Goal: Information Seeking & Learning: Learn about a topic

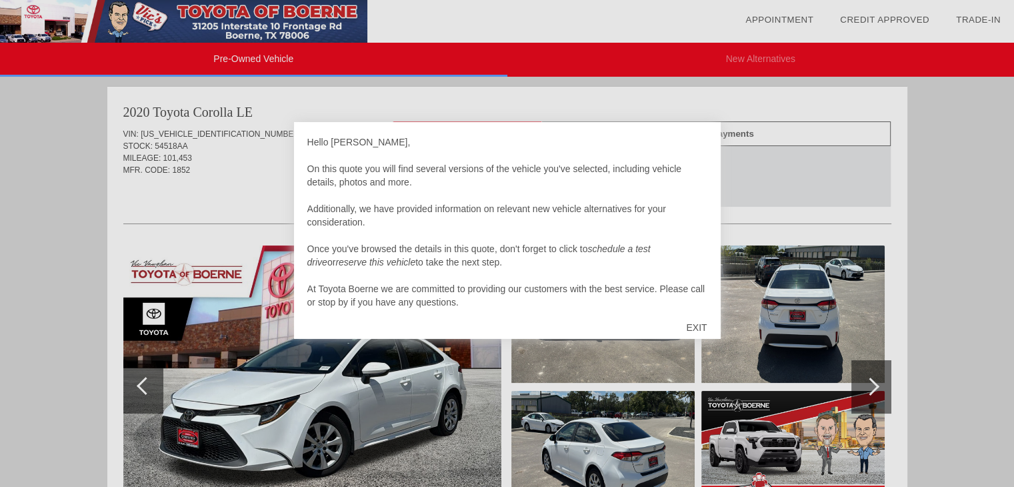
scroll to position [13, 0]
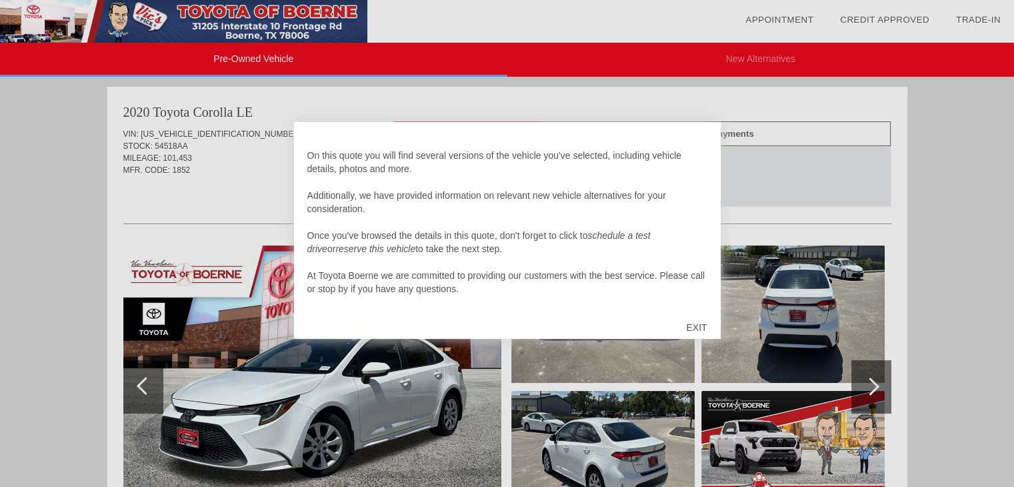
click at [698, 333] on div "EXIT" at bounding box center [696, 327] width 47 height 40
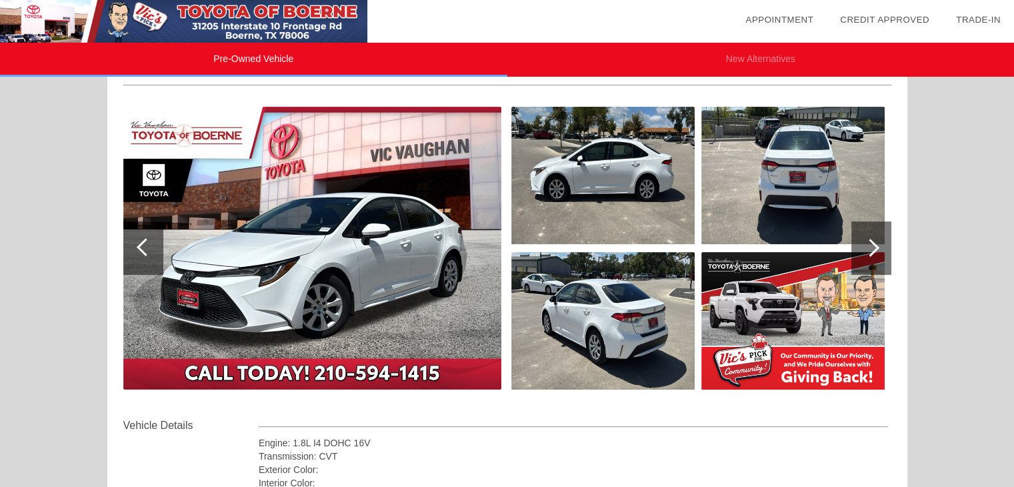
scroll to position [141, 0]
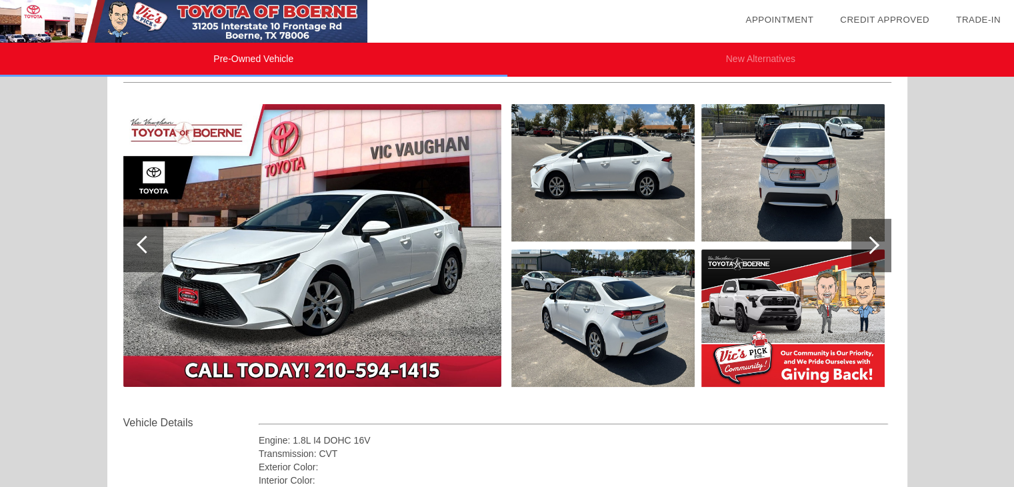
click at [875, 242] on div at bounding box center [870, 245] width 18 height 18
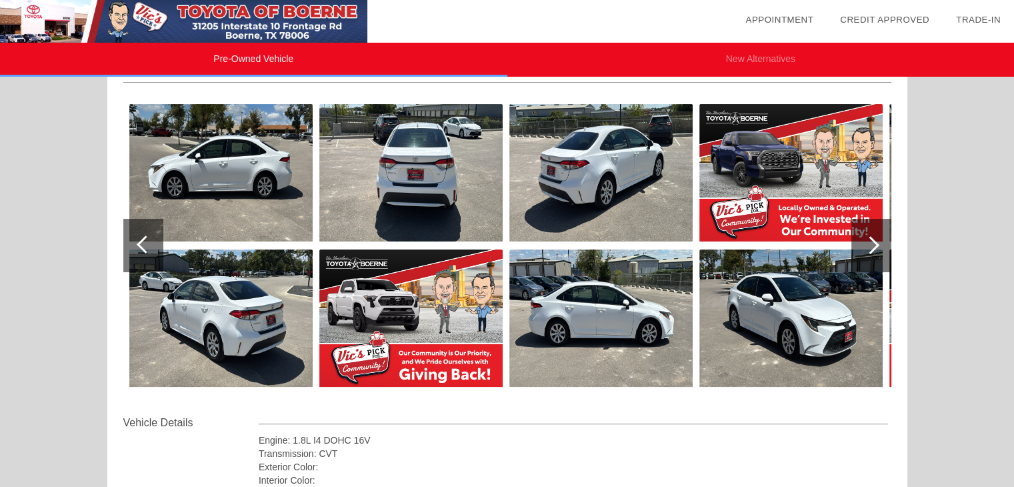
click at [875, 242] on div at bounding box center [870, 245] width 18 height 18
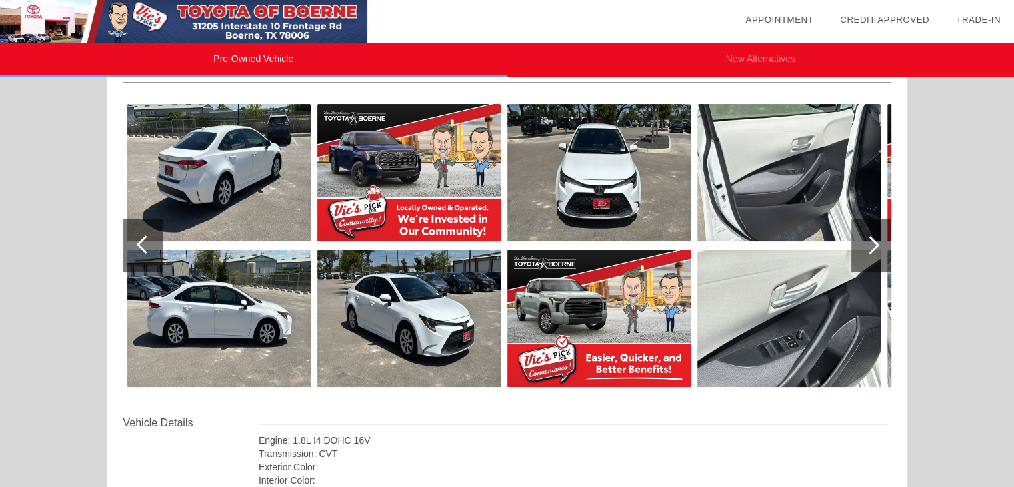
click at [875, 242] on div at bounding box center [870, 245] width 18 height 18
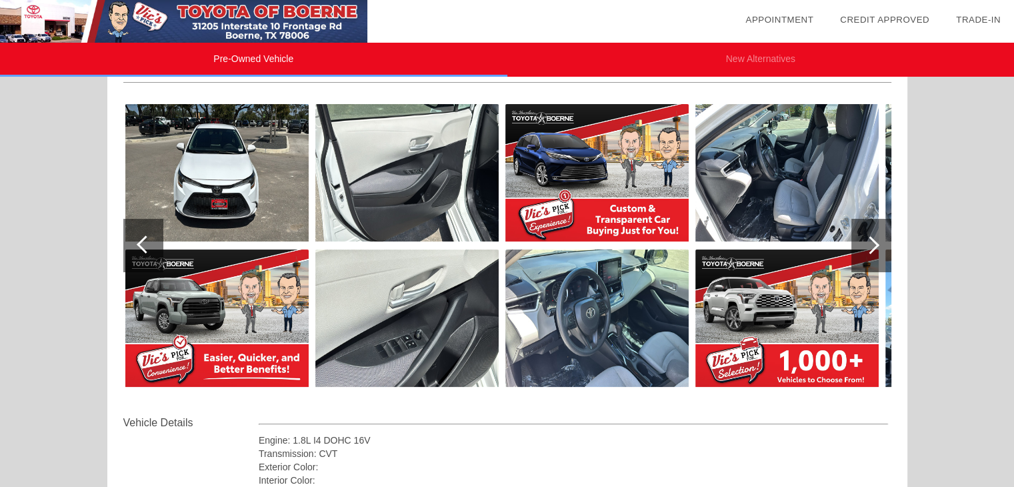
click at [875, 242] on div at bounding box center [870, 245] width 18 height 18
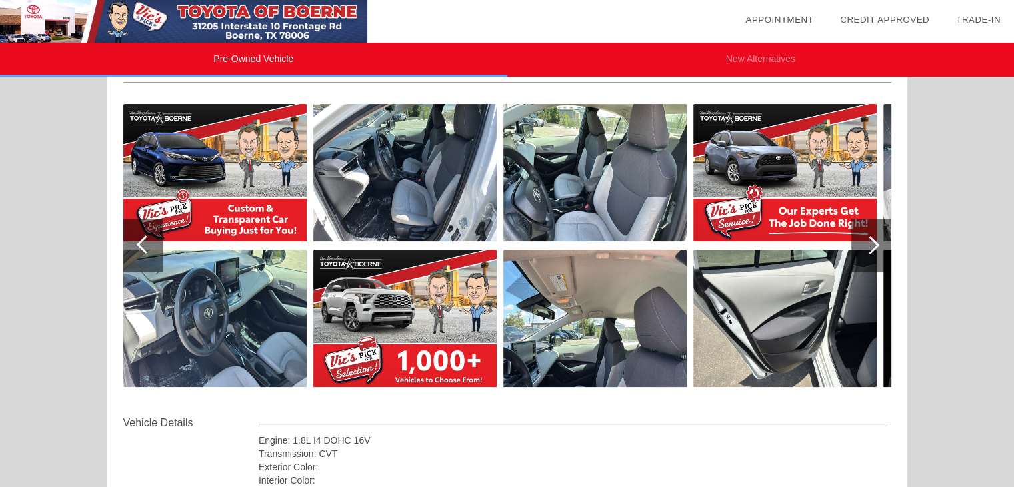
click at [875, 242] on div at bounding box center [870, 245] width 18 height 18
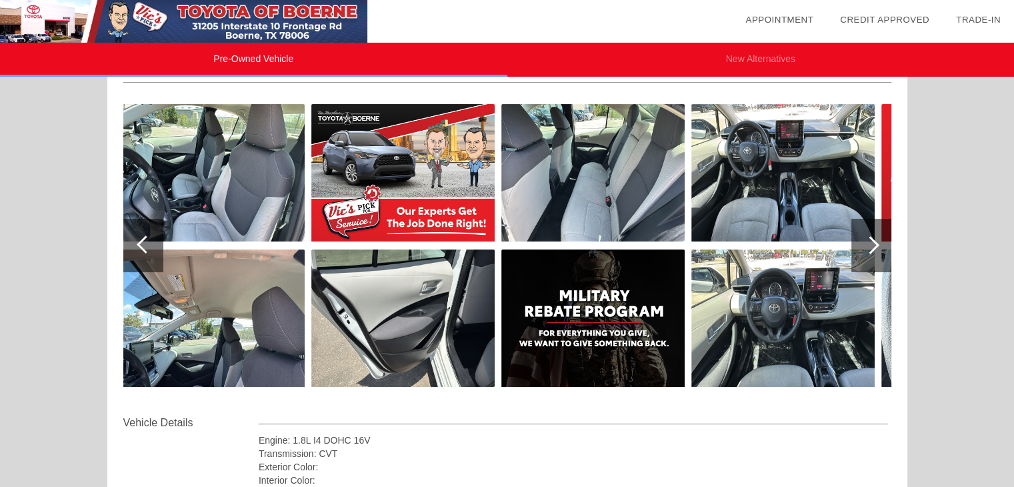
click at [875, 242] on div at bounding box center [870, 245] width 18 height 18
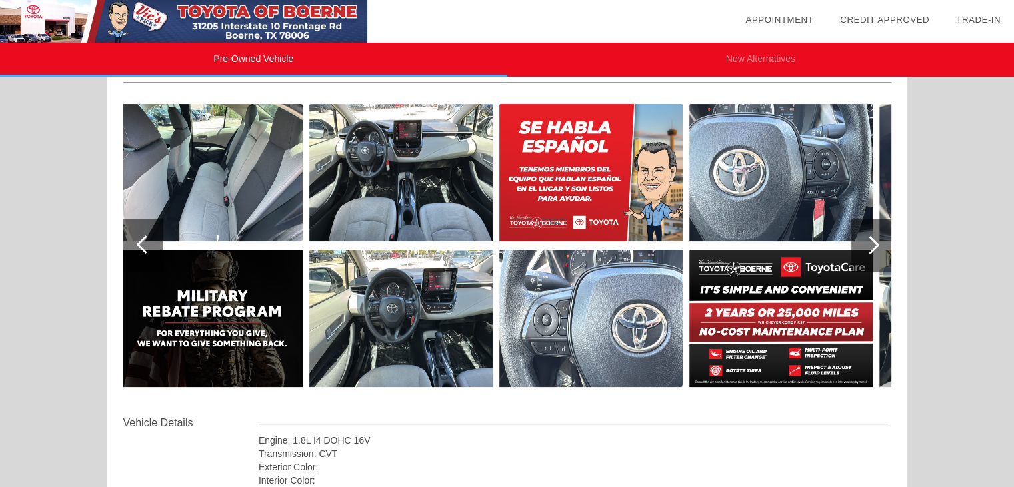
click at [875, 242] on div at bounding box center [870, 245] width 18 height 18
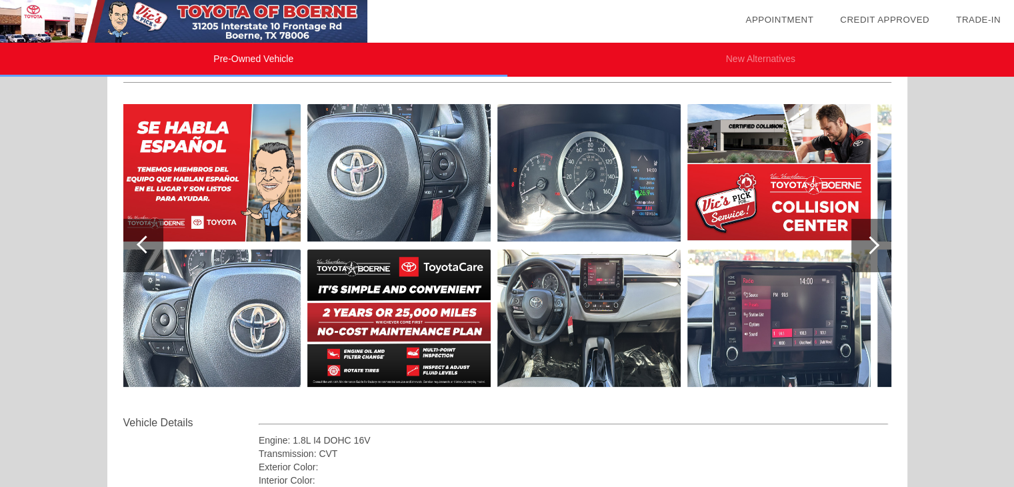
click at [875, 242] on div at bounding box center [870, 245] width 18 height 18
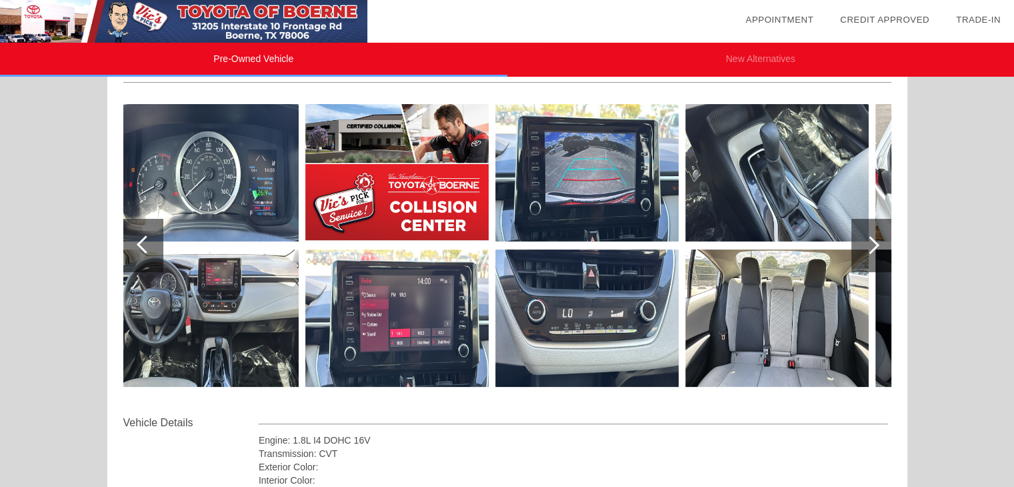
click at [875, 242] on div at bounding box center [870, 245] width 18 height 18
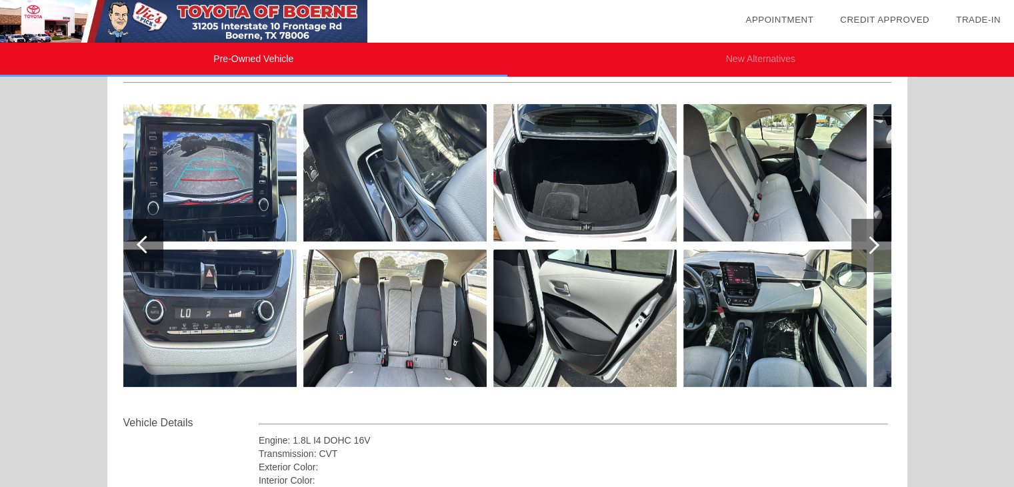
click at [875, 242] on div at bounding box center [870, 245] width 18 height 18
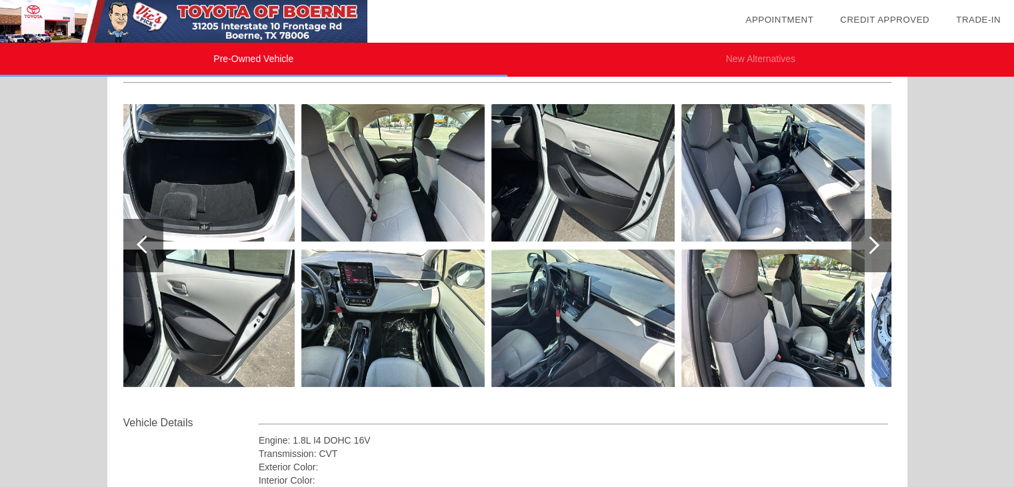
click at [875, 242] on div at bounding box center [870, 245] width 18 height 18
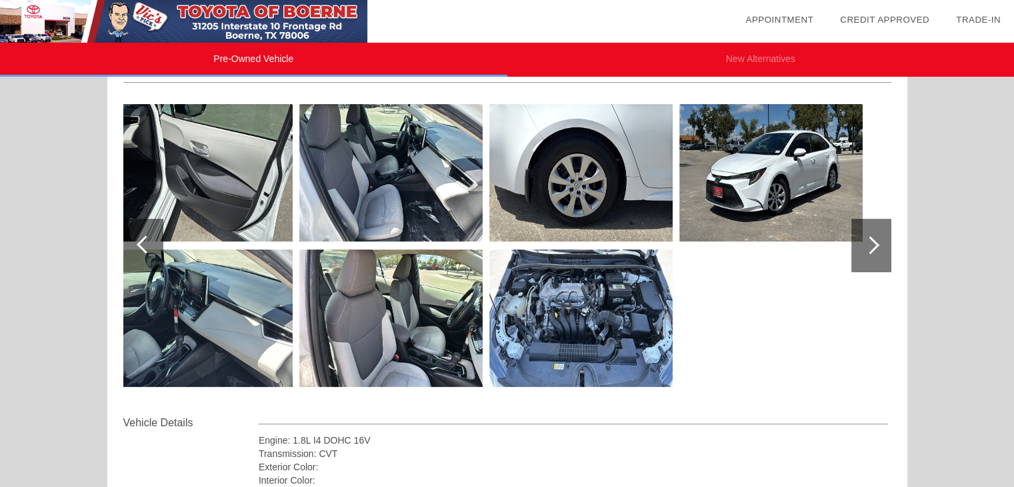
click at [875, 242] on div at bounding box center [870, 245] width 18 height 18
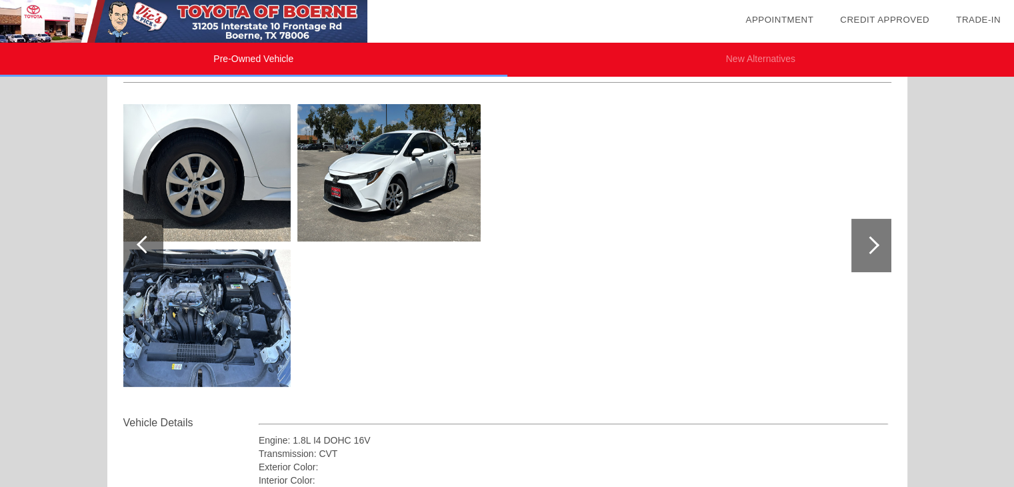
click at [875, 242] on div at bounding box center [870, 245] width 18 height 18
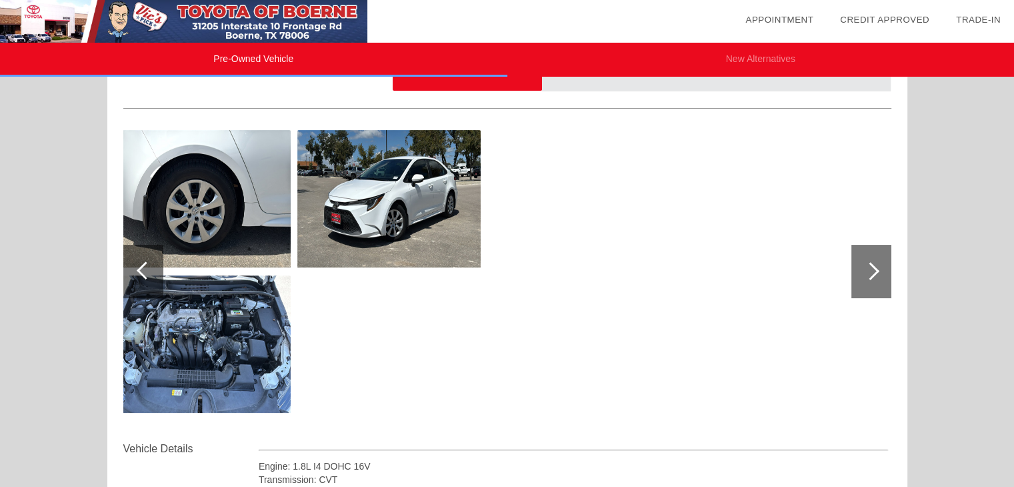
scroll to position [0, 0]
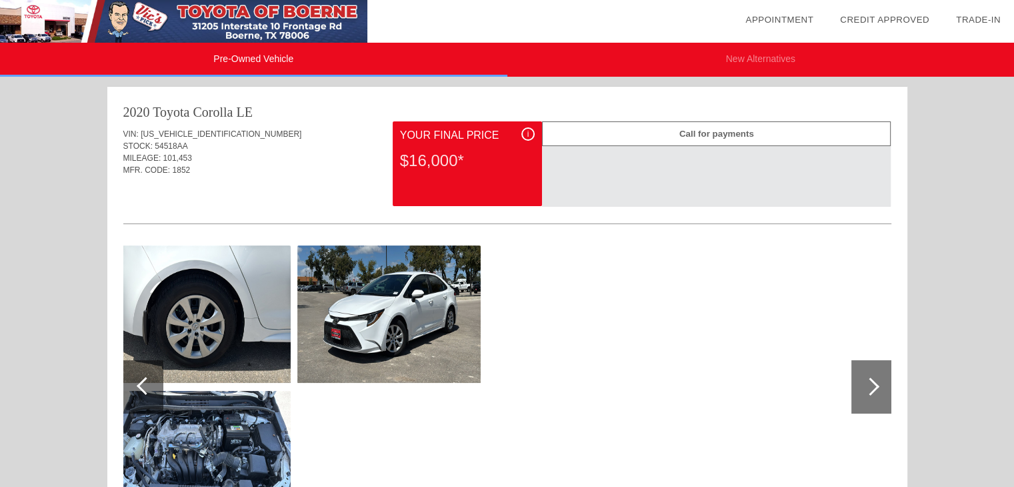
click at [270, 59] on li "Pre-Owned Vehicle" at bounding box center [253, 60] width 507 height 34
click at [253, 60] on li "Pre-Owned Vehicle" at bounding box center [253, 60] width 507 height 34
